Goal: Transaction & Acquisition: Purchase product/service

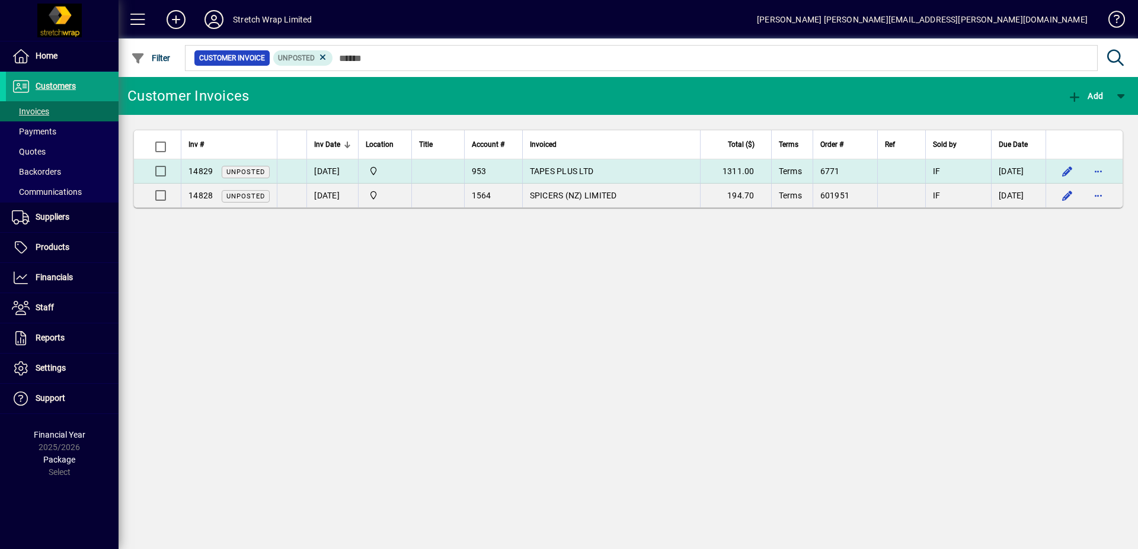
click at [548, 168] on span "TAPES PLUS LTD" at bounding box center [562, 171] width 64 height 9
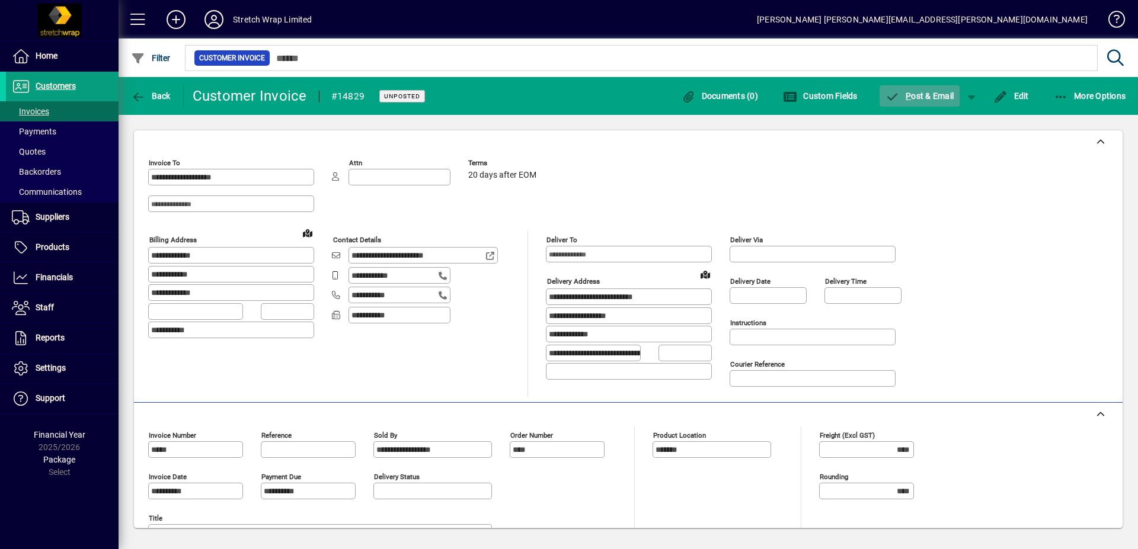
click at [903, 95] on span "P ost & Email" at bounding box center [919, 95] width 69 height 9
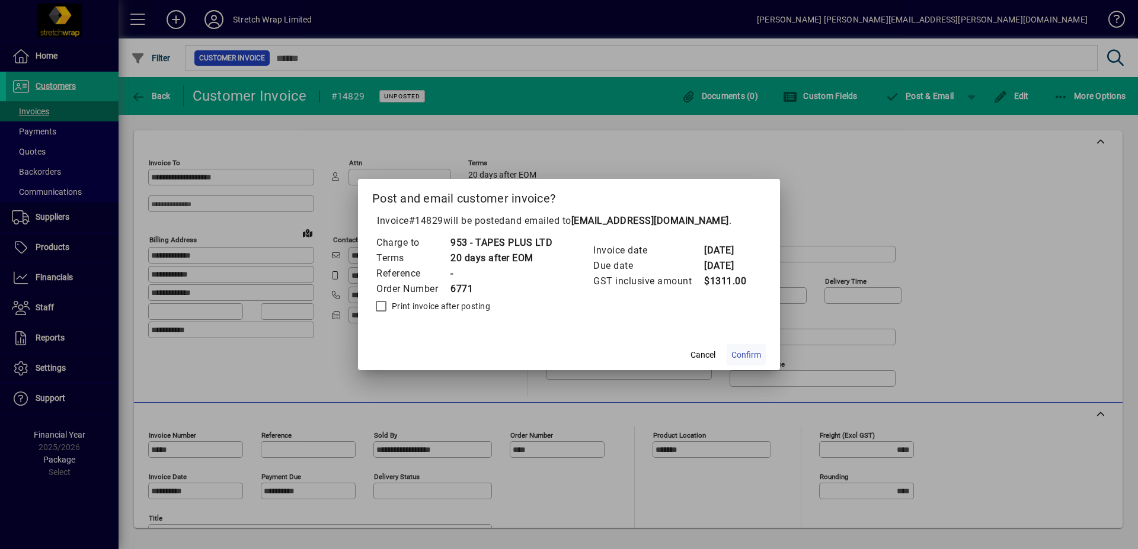
click at [744, 351] on span "Confirm" at bounding box center [746, 355] width 30 height 12
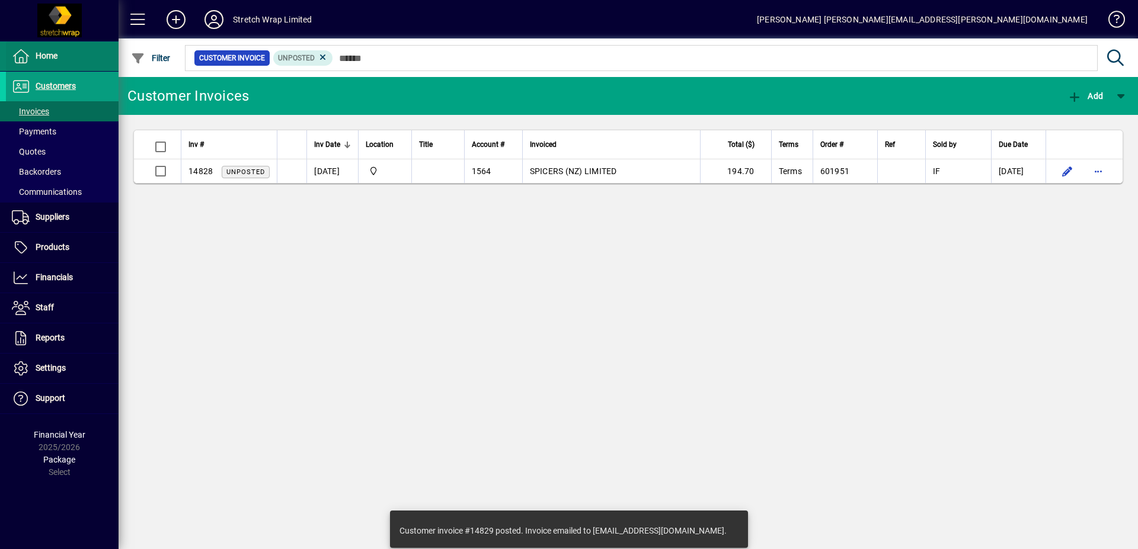
click at [44, 56] on span "Home" at bounding box center [47, 55] width 22 height 9
